Goal: Task Accomplishment & Management: Use online tool/utility

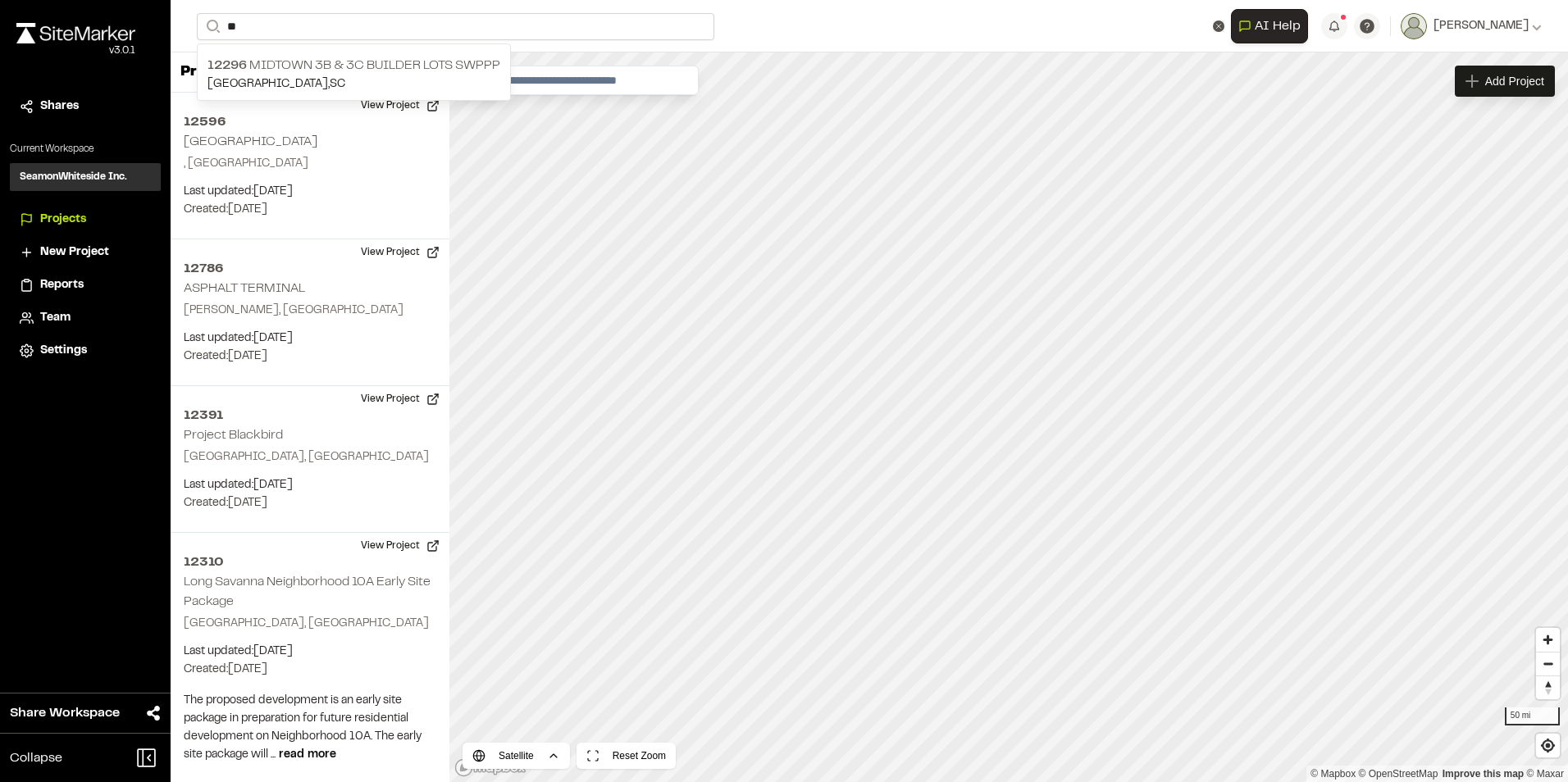
type input "*"
type input "**********"
click at [337, 127] on p "[GEOGRAPHIC_DATA] , [GEOGRAPHIC_DATA]" at bounding box center [354, 135] width 293 height 18
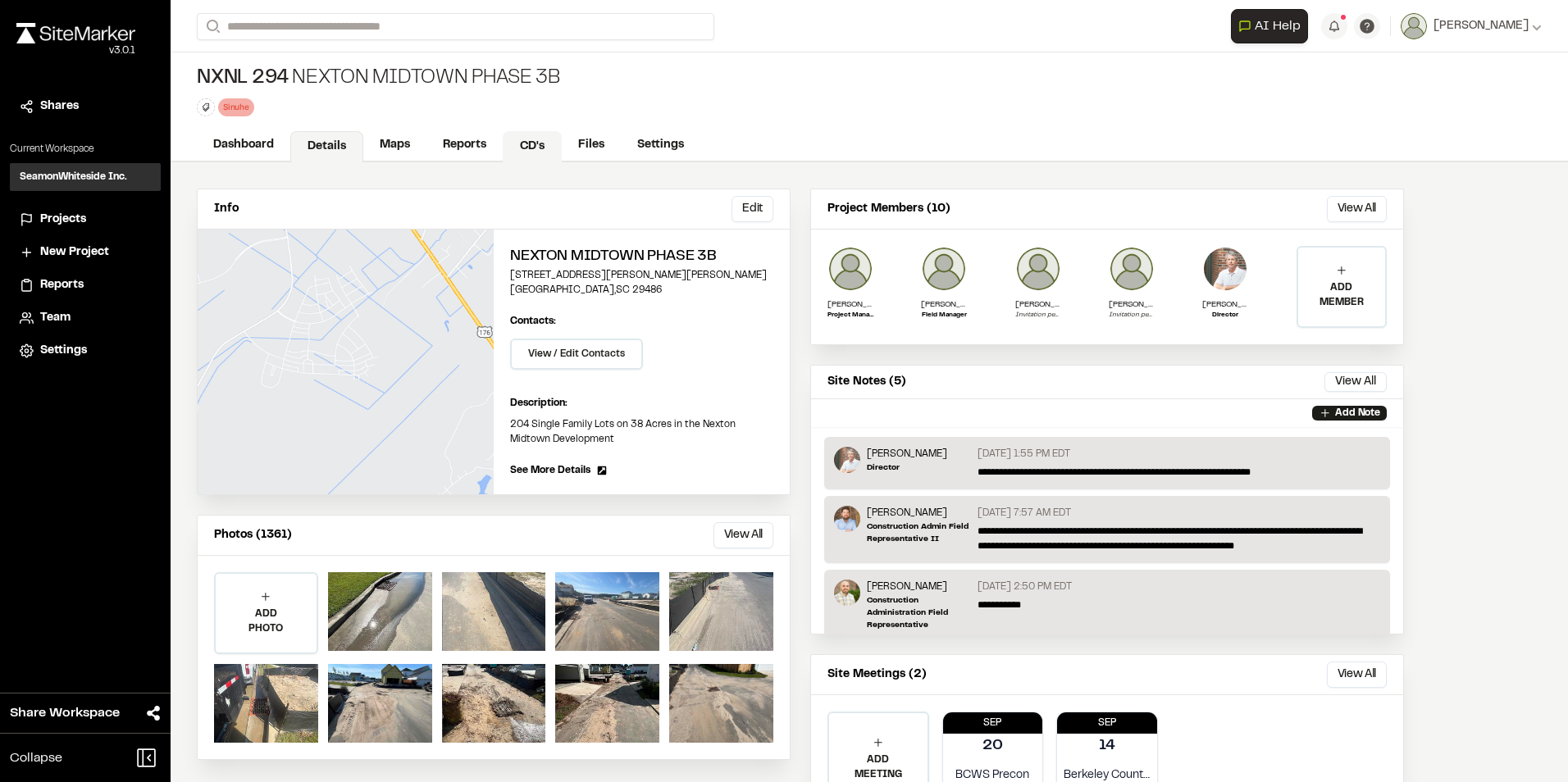
click at [522, 153] on link "CD's" at bounding box center [532, 146] width 59 height 31
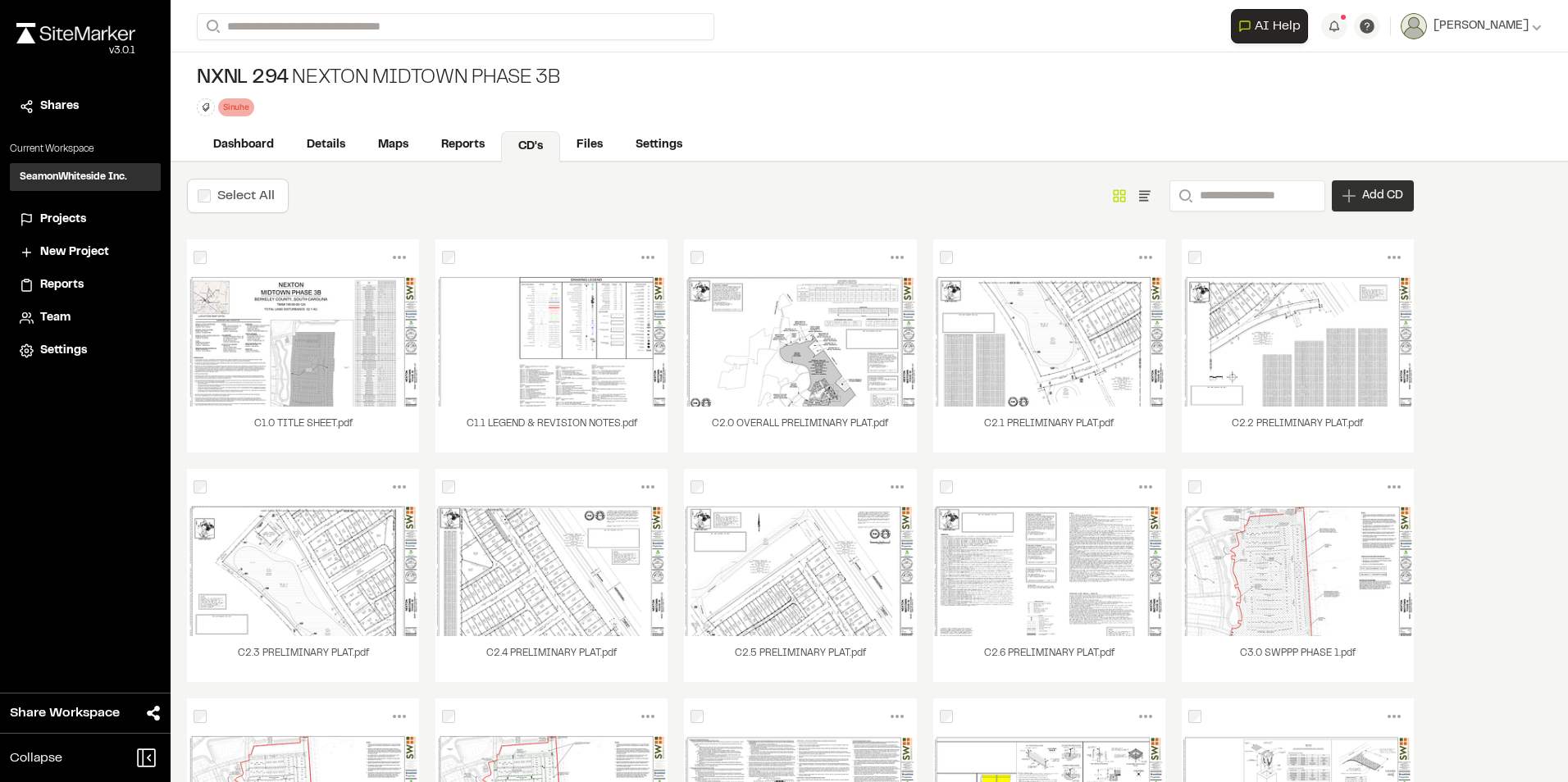
click at [1373, 194] on span "Add CD" at bounding box center [1383, 195] width 41 height 16
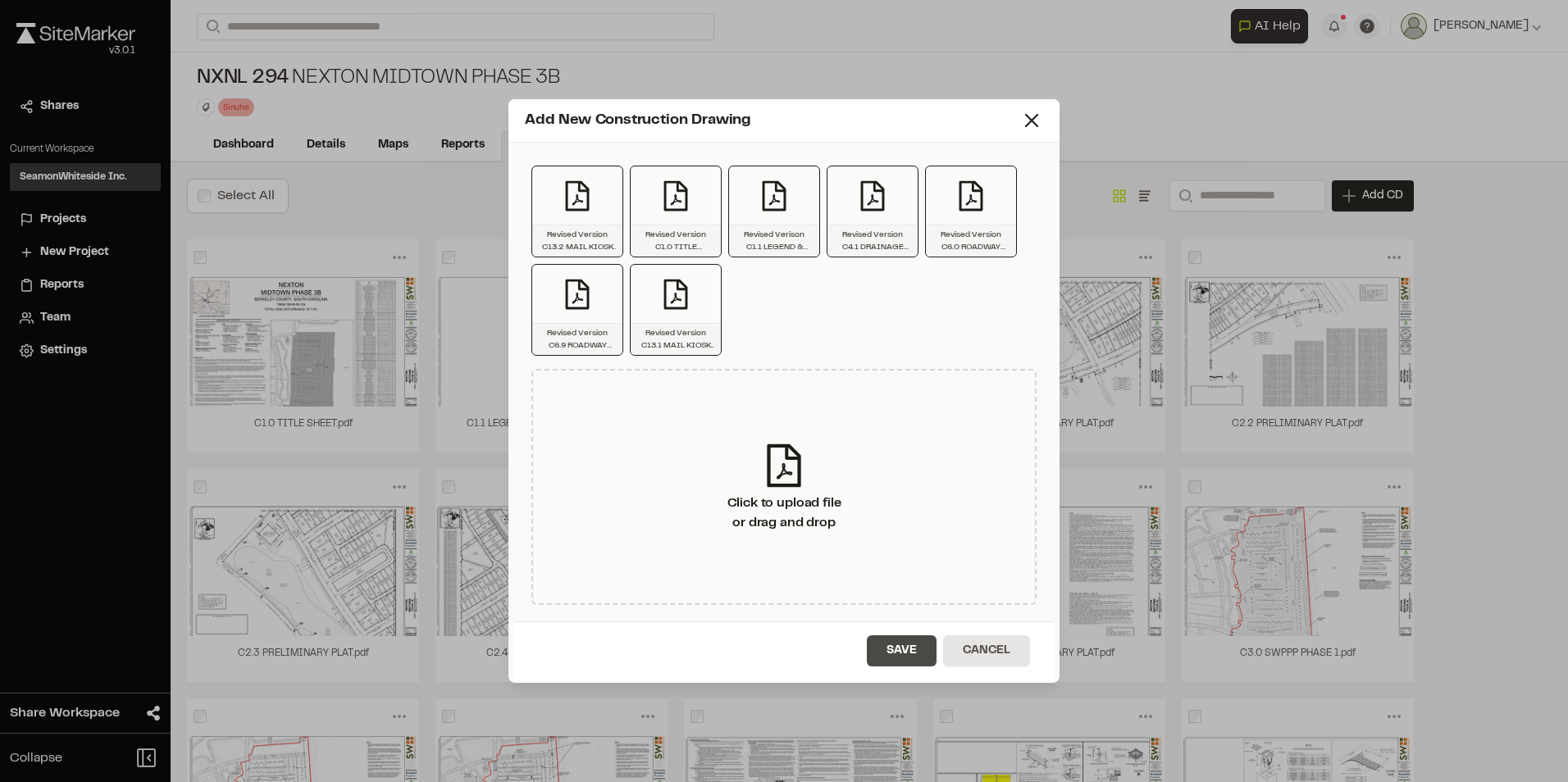
click at [901, 648] on button "Save" at bounding box center [901, 651] width 69 height 31
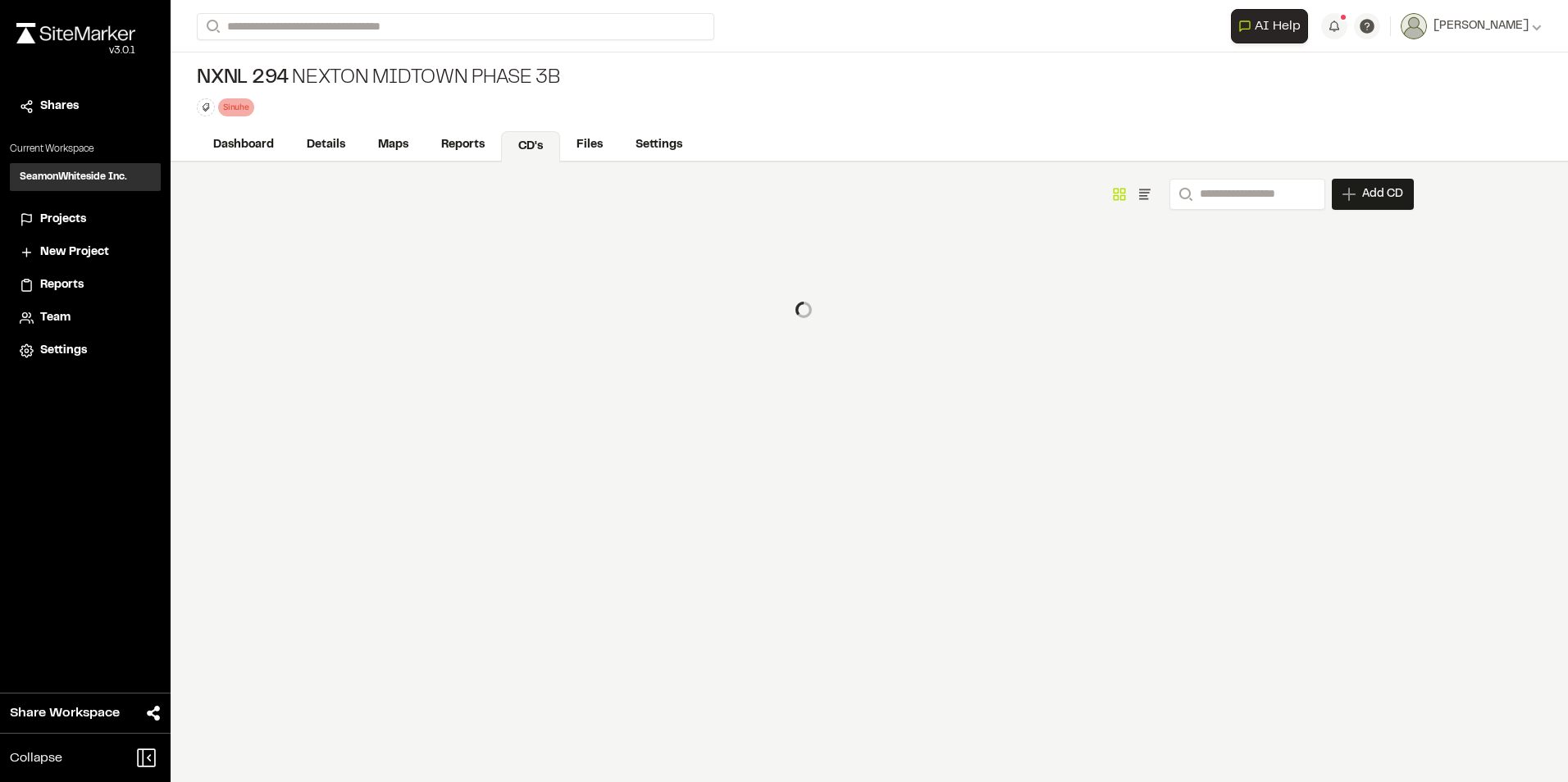
click at [1034, 288] on icon at bounding box center [1032, 299] width 23 height 23
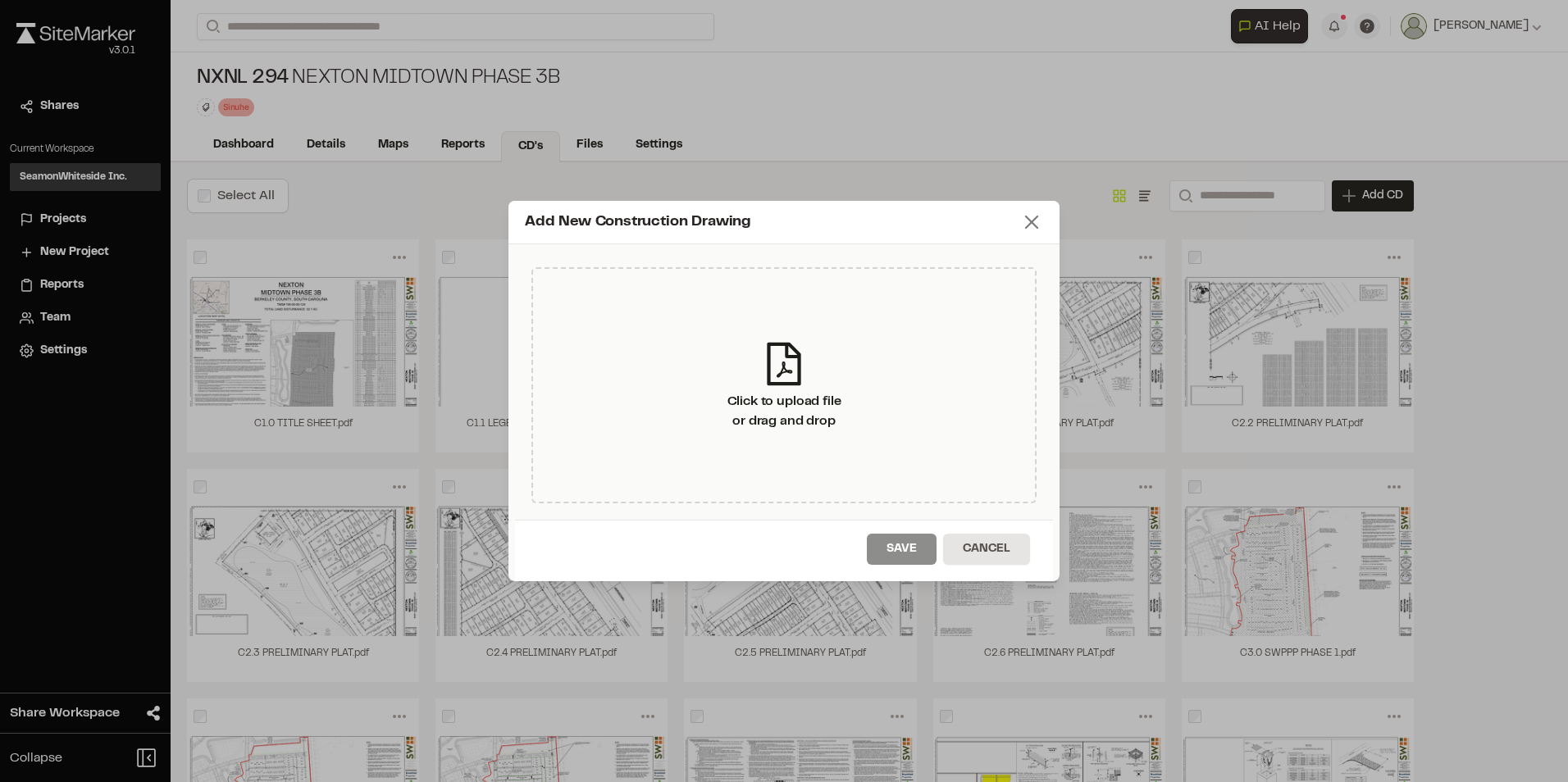
click at [1029, 216] on icon at bounding box center [1032, 222] width 23 height 23
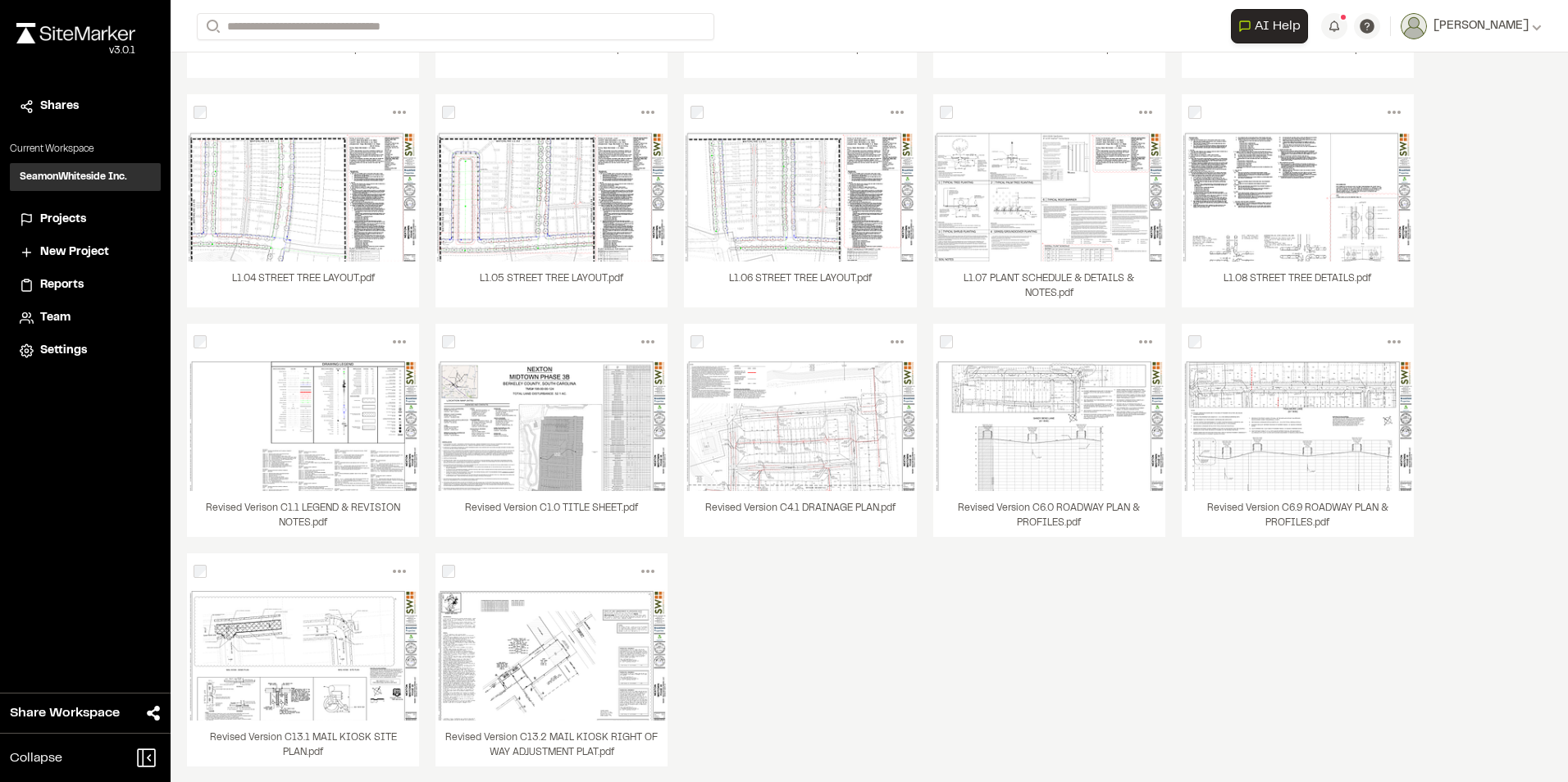
scroll to position [3606, 0]
